Goal: Communication & Community: Answer question/provide support

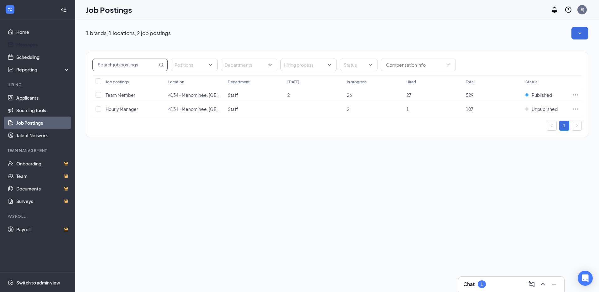
drag, startPoint x: 38, startPoint y: 44, endPoint x: 125, endPoint y: 64, distance: 89.7
click at [38, 43] on link "Messages" at bounding box center [43, 44] width 54 height 13
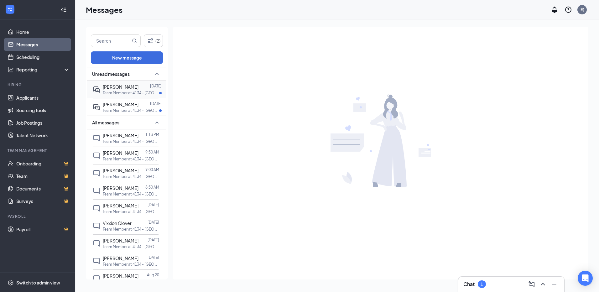
click at [140, 87] on div at bounding box center [145, 86] width 12 height 7
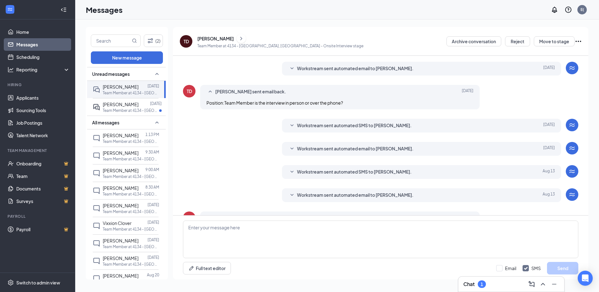
scroll to position [116, 0]
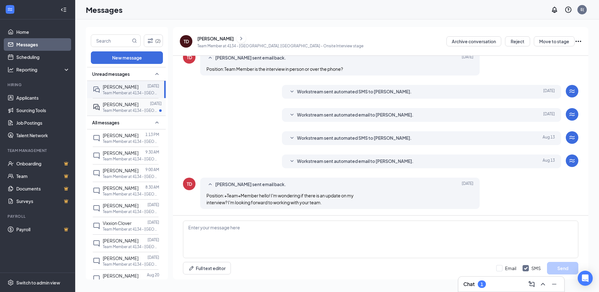
drag, startPoint x: 143, startPoint y: 108, endPoint x: 154, endPoint y: 110, distance: 11.0
click at [143, 107] on div at bounding box center [145, 104] width 12 height 7
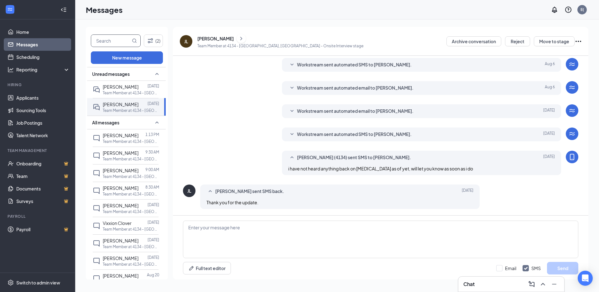
click at [100, 41] on input "text" at bounding box center [111, 41] width 40 height 12
type input "[PERSON_NAME]"
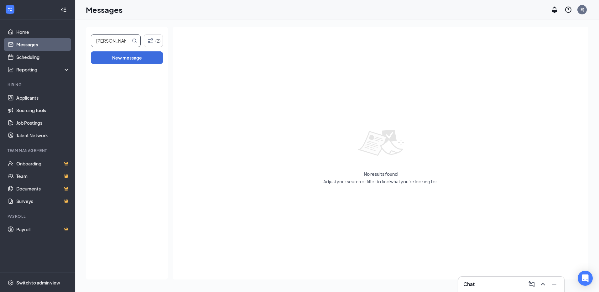
click at [136, 40] on icon "MagnifyingGlass" at bounding box center [135, 41] width 4 height 4
drag, startPoint x: 129, startPoint y: 42, endPoint x: 30, endPoint y: 24, distance: 100.4
click at [27, 28] on div "Home Messages Scheduling Reporting Hiring Applicants Sourcing Tools Job Posting…" at bounding box center [299, 146] width 599 height 292
click at [232, 91] on div "No results found Adjust your search or filter to find what you’re looking for." at bounding box center [381, 153] width 416 height 253
click at [25, 44] on link "Messages" at bounding box center [43, 44] width 54 height 13
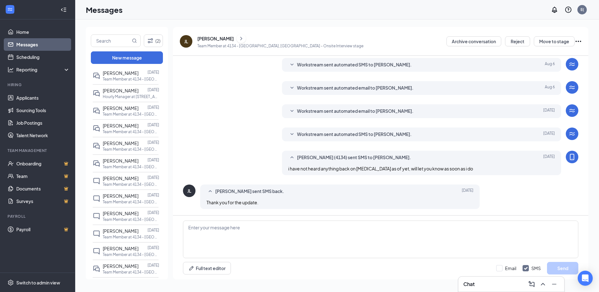
scroll to position [752, 0]
click at [119, 42] on input "text" at bounding box center [111, 41] width 40 height 12
type input "[PERSON_NAME]"
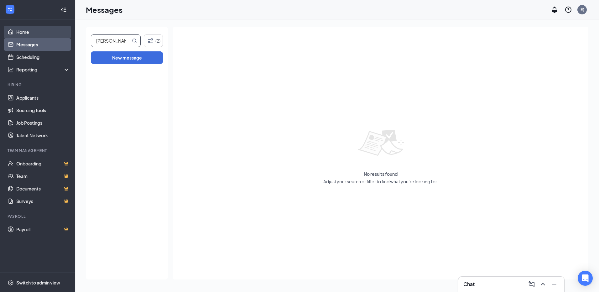
drag, startPoint x: 110, startPoint y: 42, endPoint x: 54, endPoint y: 29, distance: 57.8
click at [47, 33] on div "Home Messages Scheduling Reporting Hiring Applicants Sourcing Tools Job Posting…" at bounding box center [299, 146] width 599 height 292
drag, startPoint x: 119, startPoint y: 44, endPoint x: 52, endPoint y: 40, distance: 66.9
click at [51, 39] on div "Home Messages Scheduling Reporting Hiring Applicants Sourcing Tools Job Posting…" at bounding box center [299, 146] width 599 height 292
